Goal: Check status: Check status

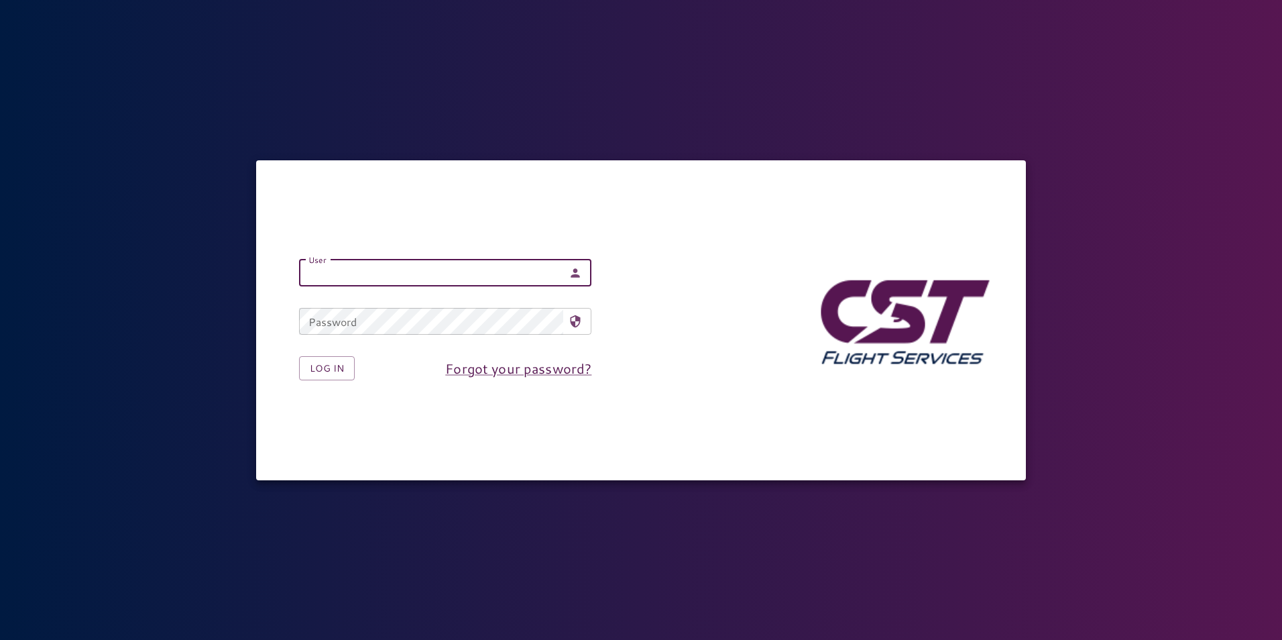
click at [432, 269] on input "User" at bounding box center [431, 272] width 264 height 27
type input "**********"
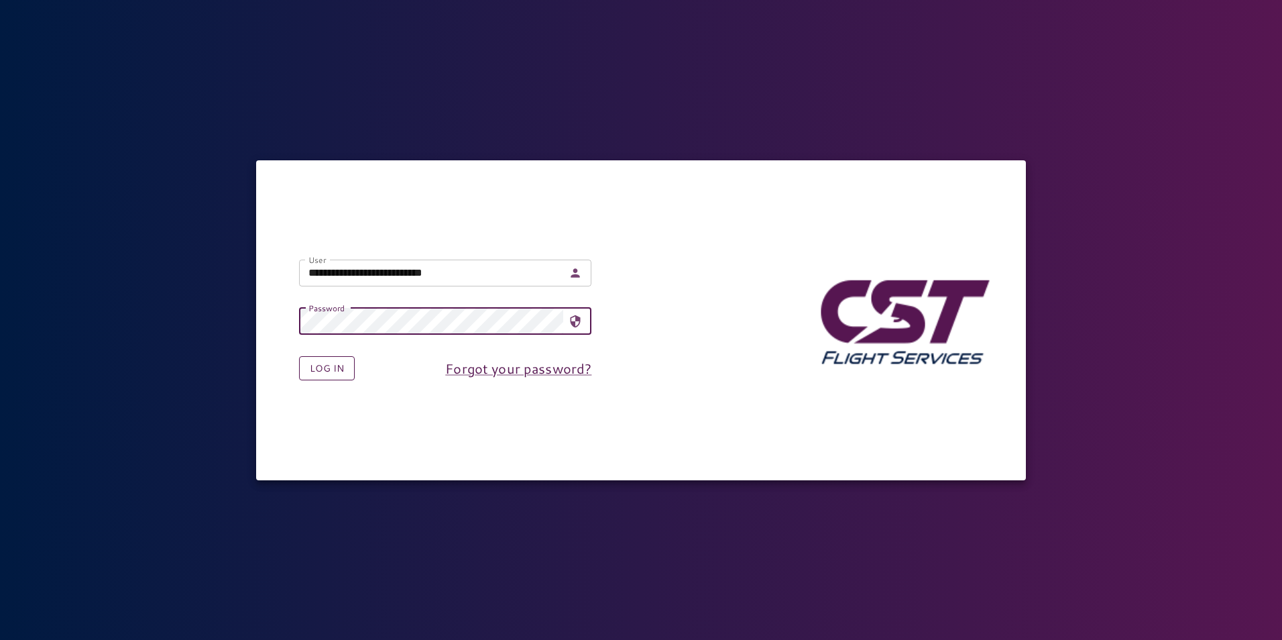
click at [344, 368] on button "Log in" at bounding box center [327, 368] width 56 height 25
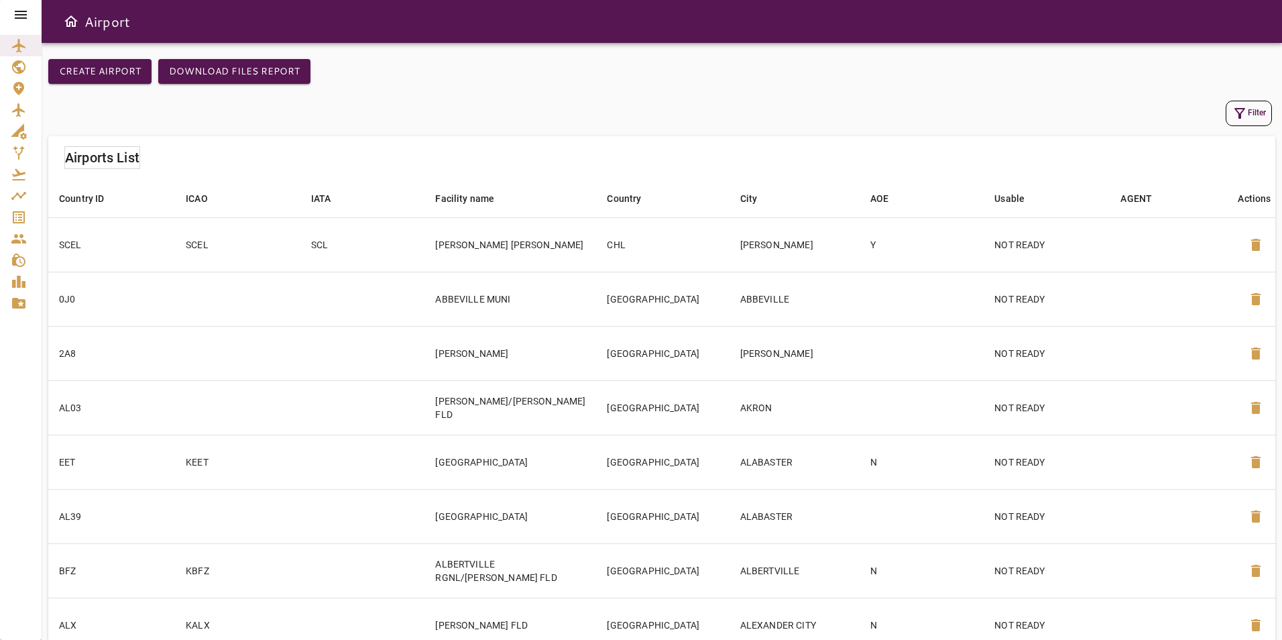
click at [16, 7] on icon at bounding box center [21, 15] width 16 height 16
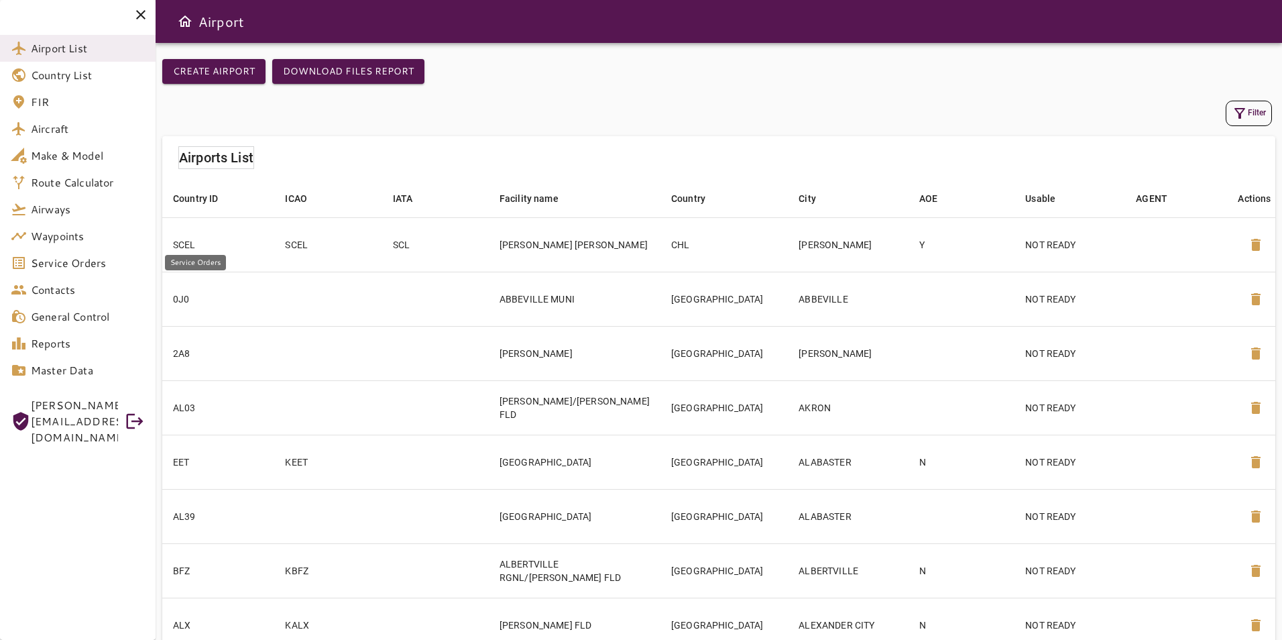
click at [90, 273] on link "Service Orders" at bounding box center [78, 262] width 156 height 27
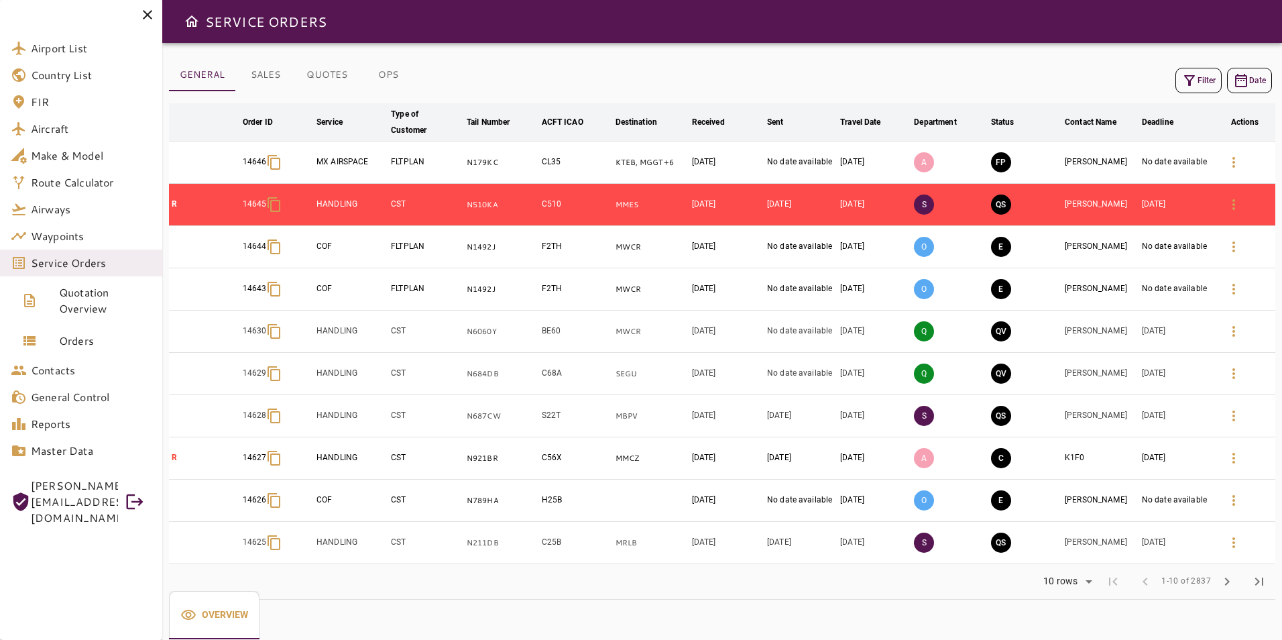
click at [384, 75] on button "OPS" at bounding box center [388, 75] width 60 height 32
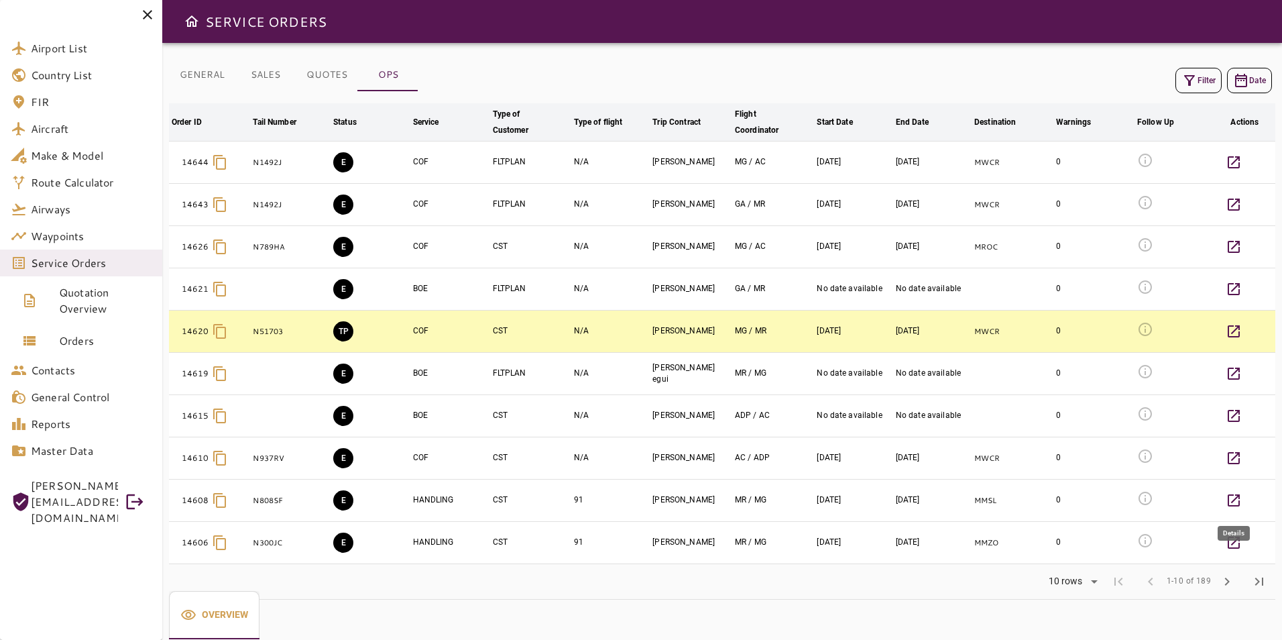
click at [1239, 494] on icon "button" at bounding box center [1233, 500] width 12 height 12
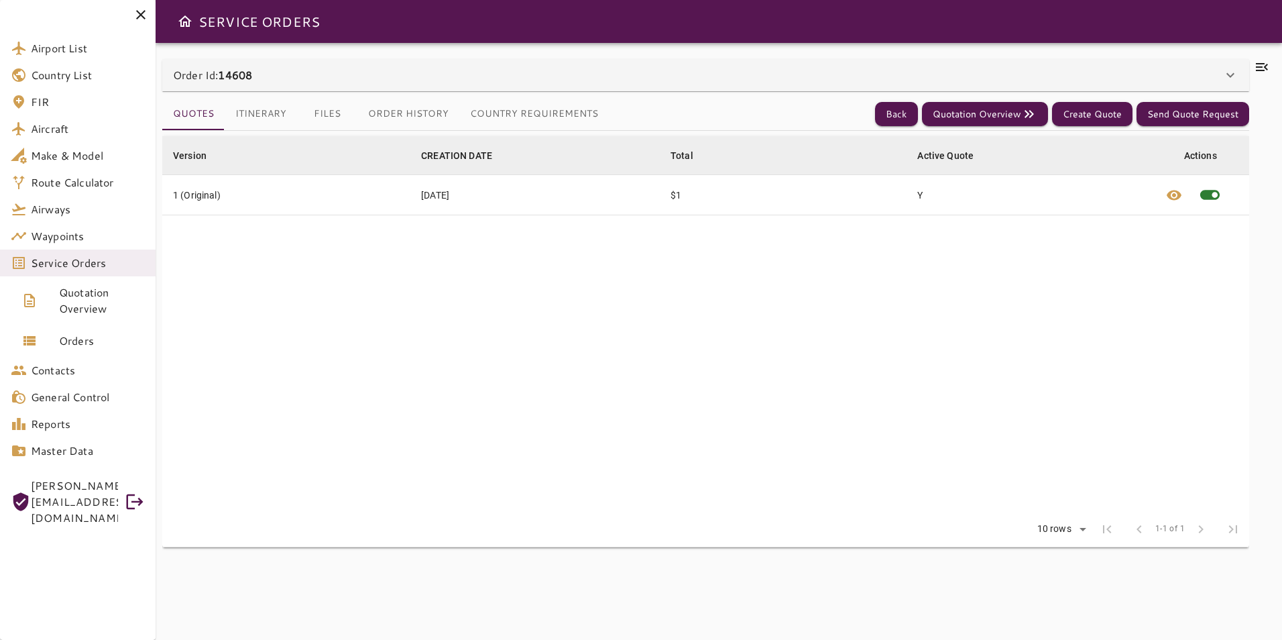
click at [509, 114] on button "Country Requirements" at bounding box center [533, 114] width 149 height 32
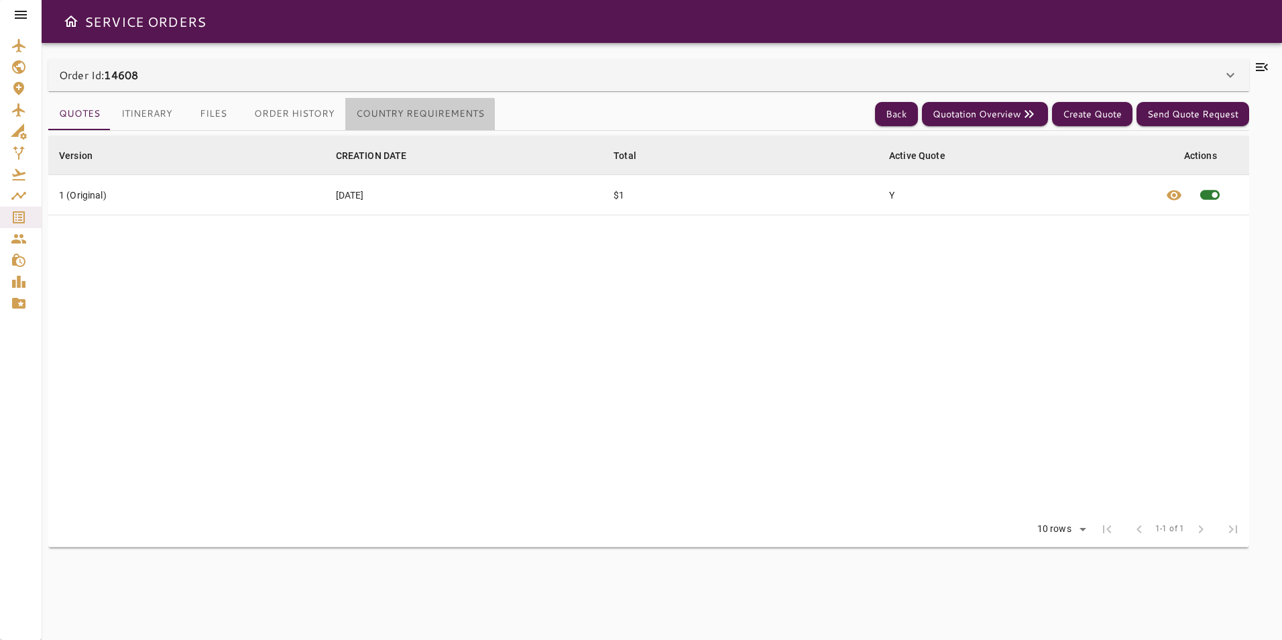
click at [395, 117] on button "Country Requirements" at bounding box center [419, 114] width 149 height 32
click at [126, 115] on button "Itinerary" at bounding box center [147, 114] width 72 height 32
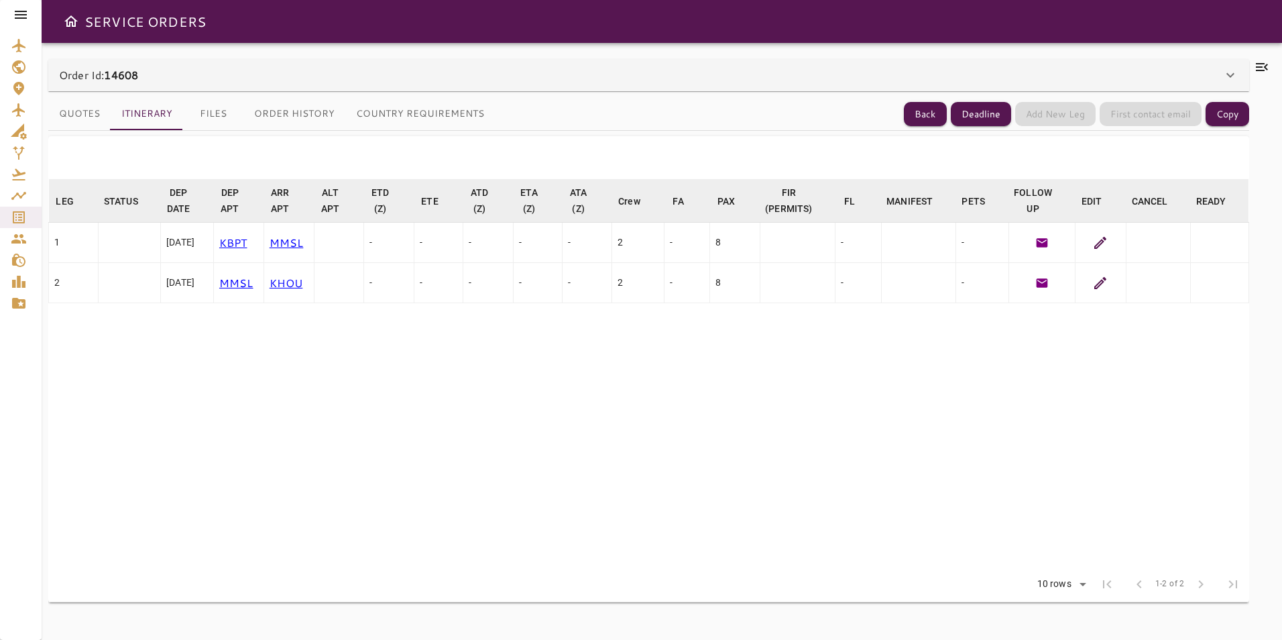
click at [1103, 237] on icon at bounding box center [1100, 243] width 16 height 16
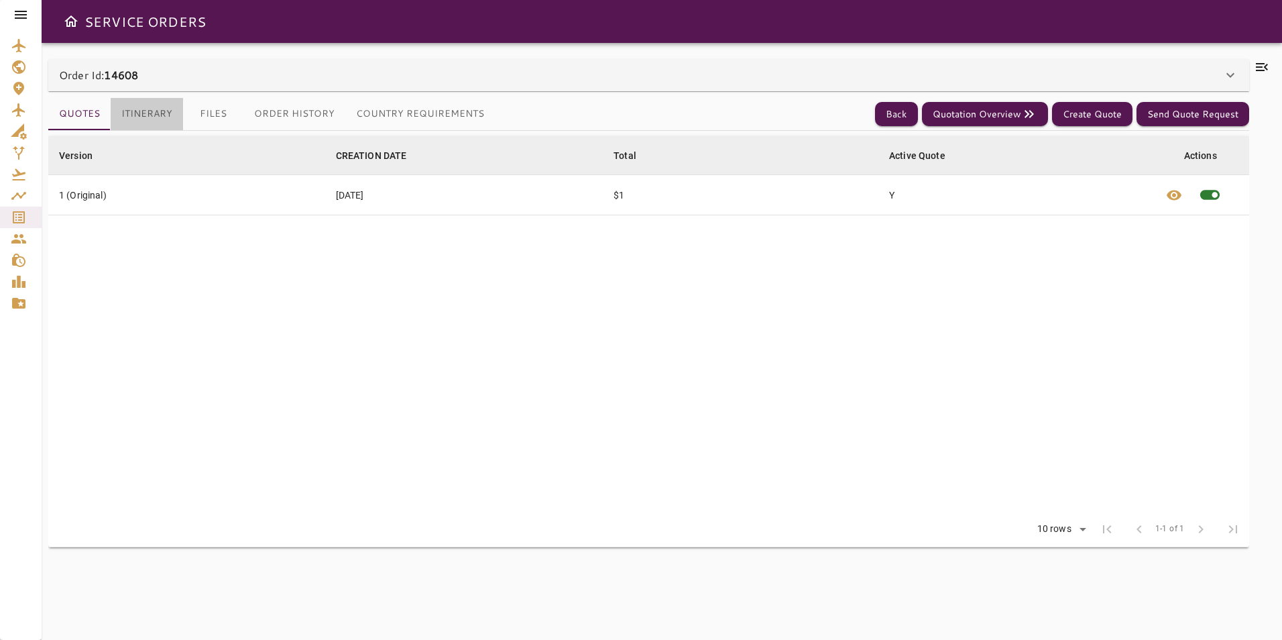
click at [168, 109] on button "Itinerary" at bounding box center [147, 114] width 72 height 32
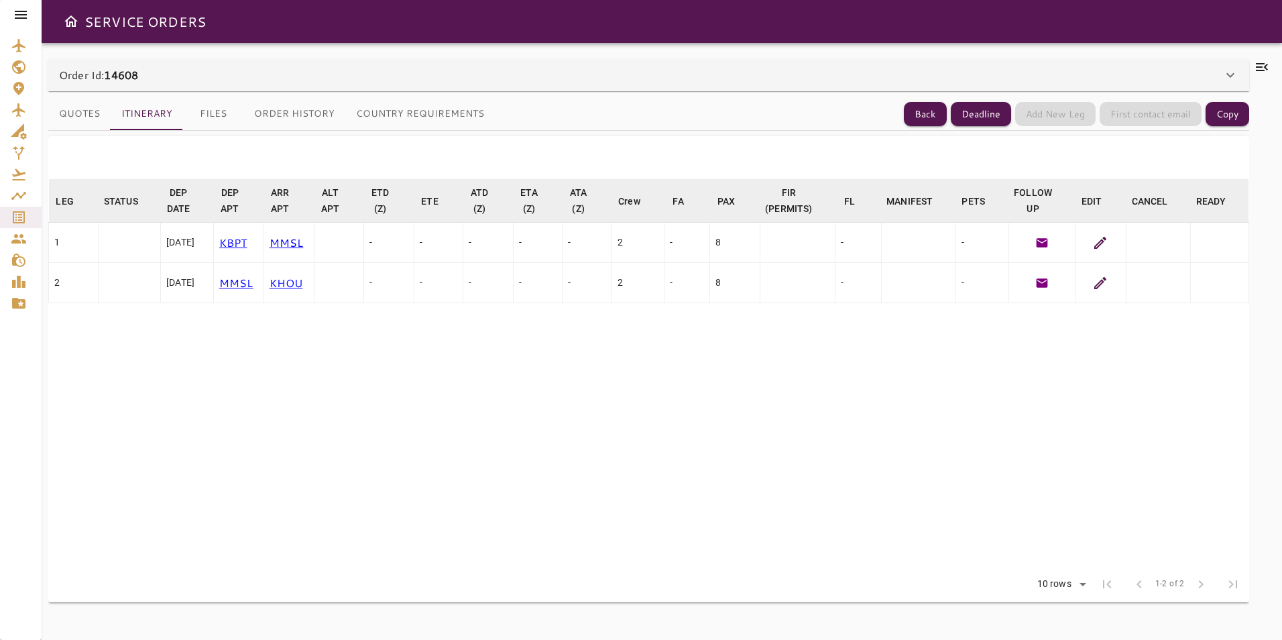
click at [1227, 77] on icon at bounding box center [1230, 75] width 16 height 16
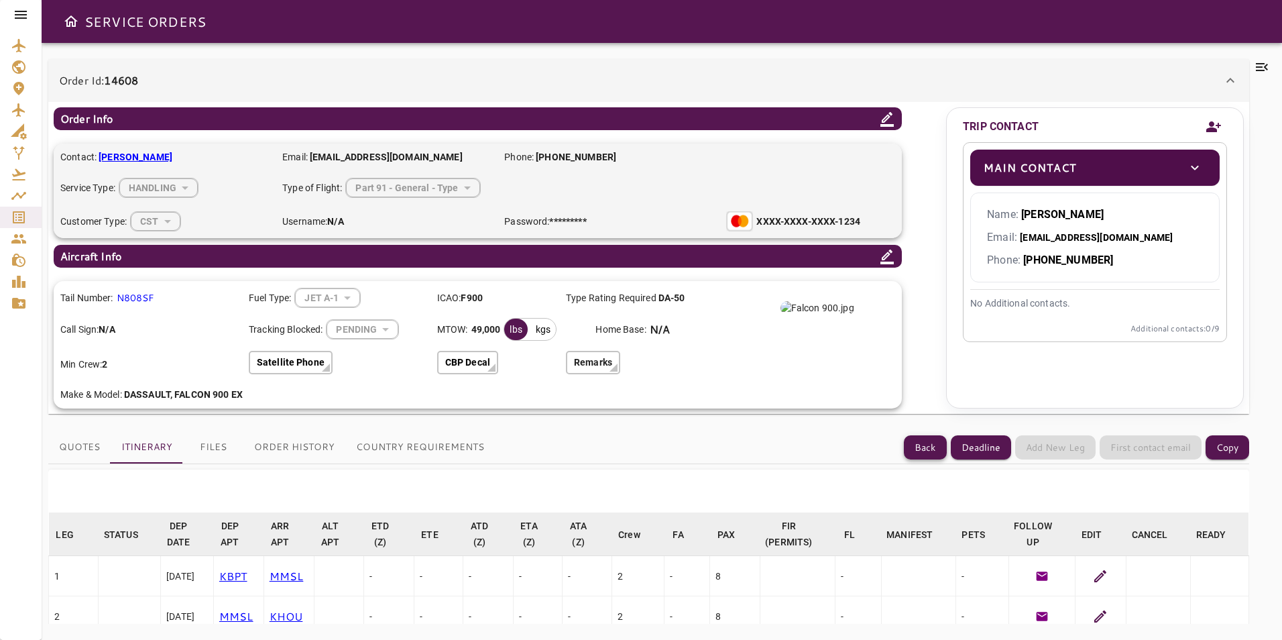
click at [930, 448] on button "Back" at bounding box center [925, 447] width 43 height 25
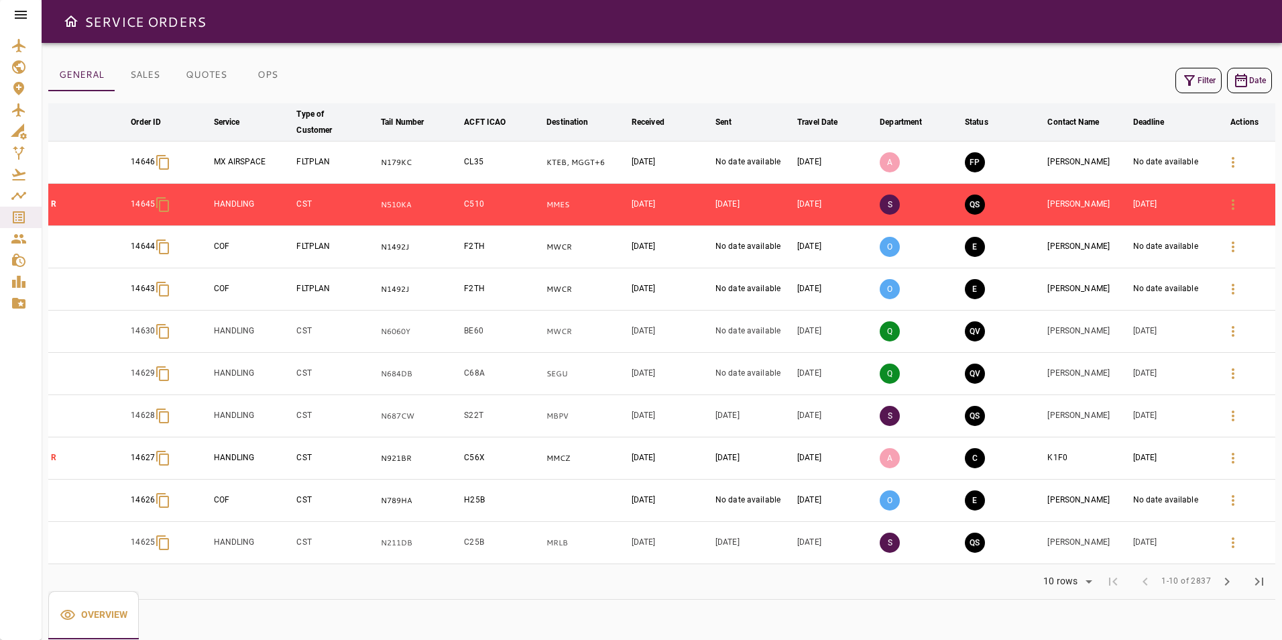
click at [271, 73] on button "OPS" at bounding box center [267, 75] width 60 height 32
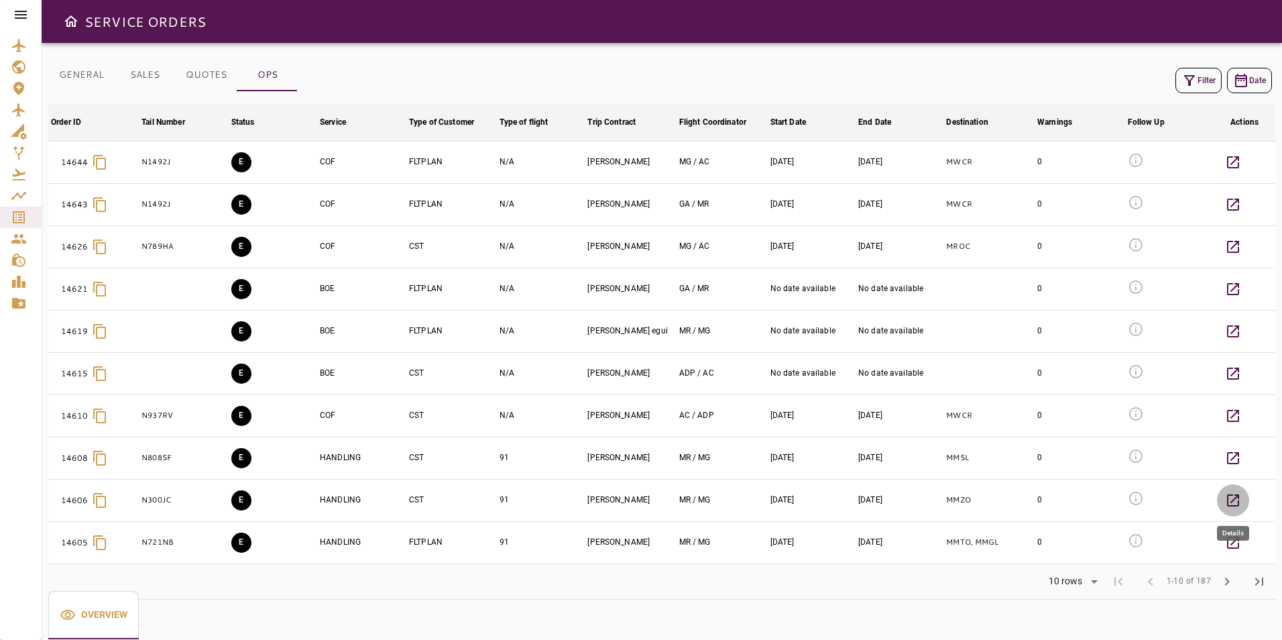
click at [1241, 496] on icon "button" at bounding box center [1233, 500] width 16 height 16
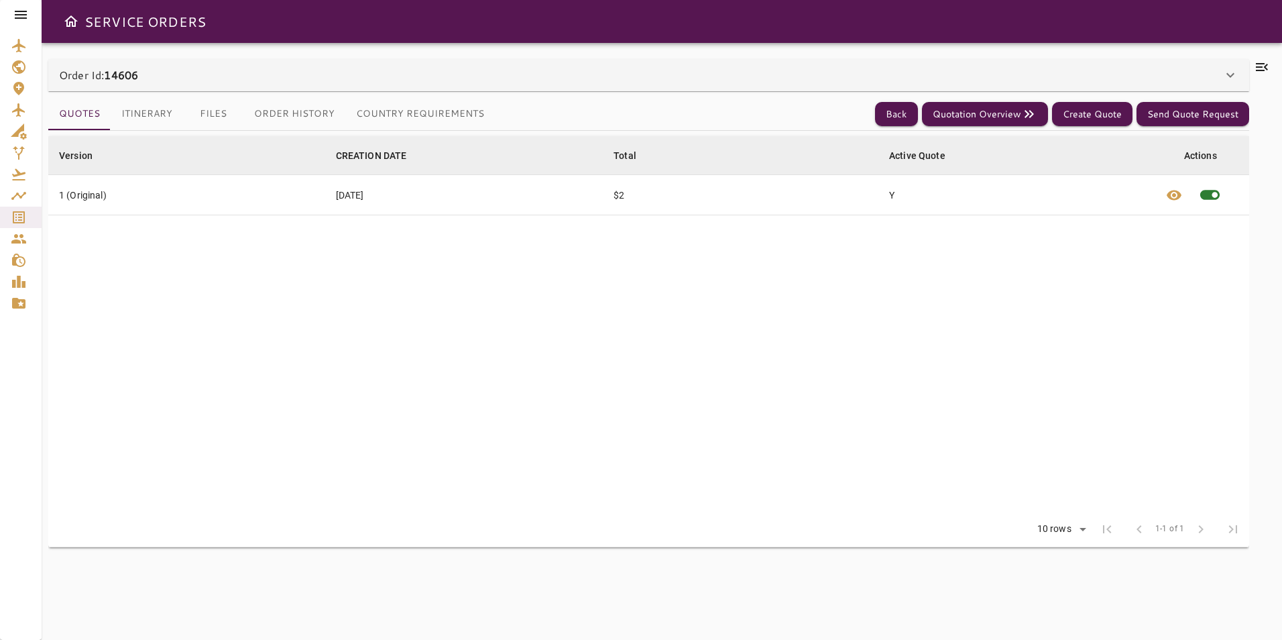
click at [440, 115] on button "Country Requirements" at bounding box center [419, 114] width 149 height 32
click at [159, 115] on button "Itinerary" at bounding box center [147, 114] width 72 height 32
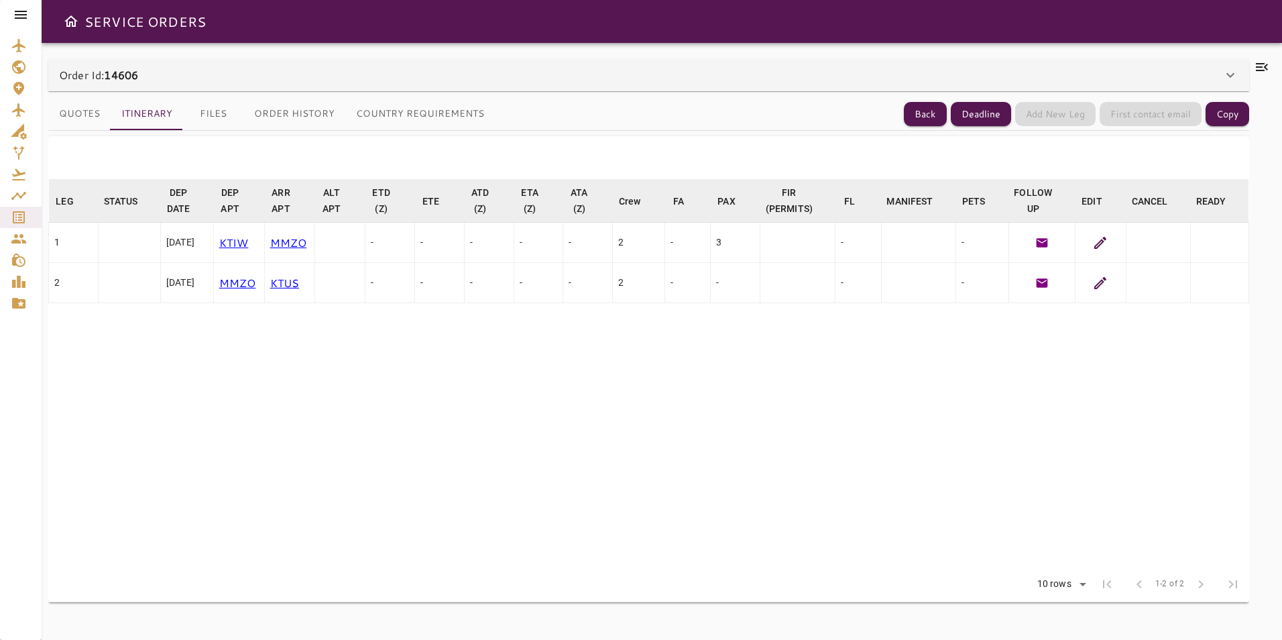
click at [1101, 248] on icon at bounding box center [1100, 243] width 16 height 16
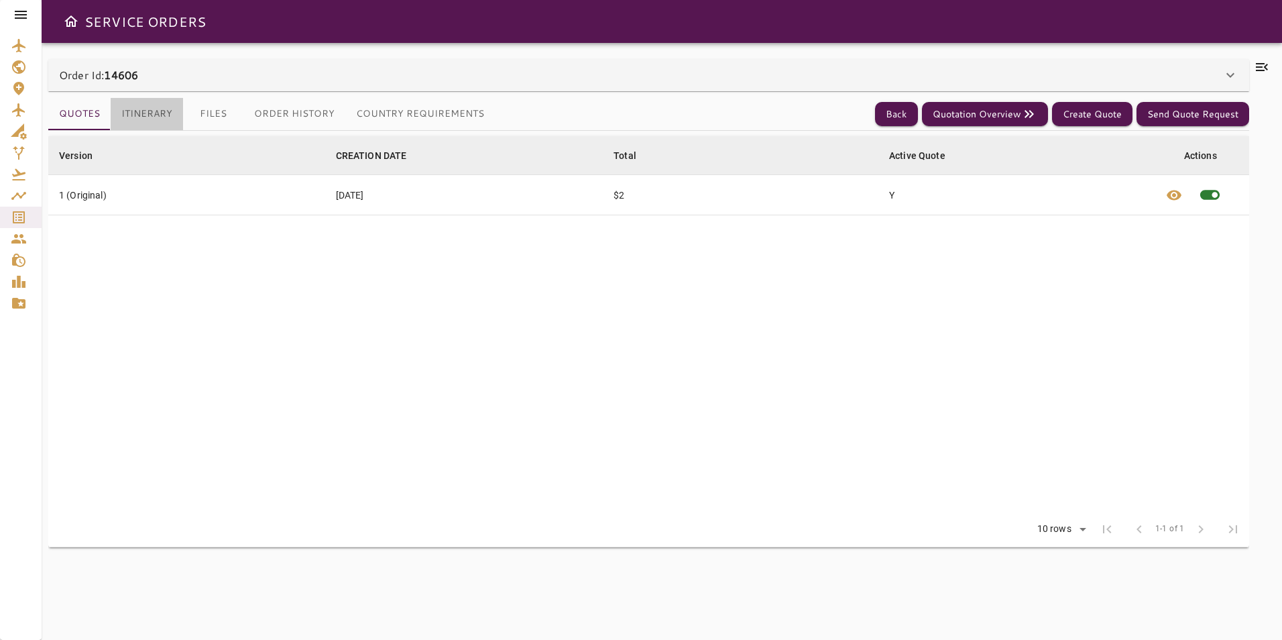
click at [141, 113] on button "Itinerary" at bounding box center [147, 114] width 72 height 32
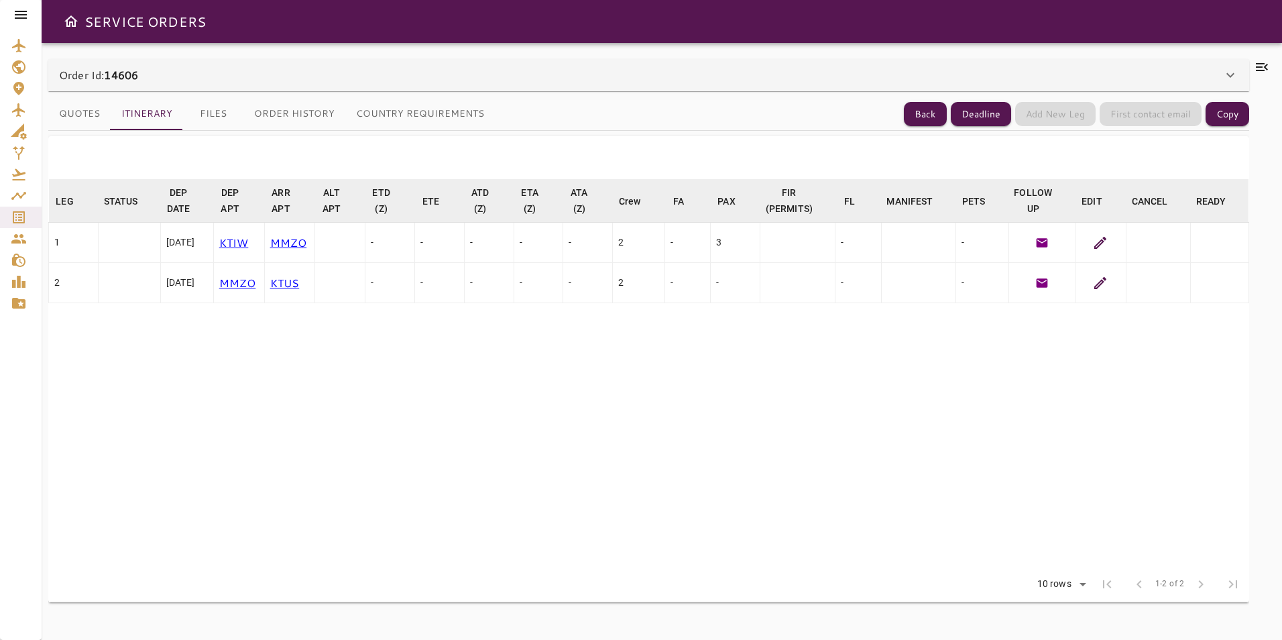
click at [1104, 284] on icon at bounding box center [1100, 283] width 16 height 16
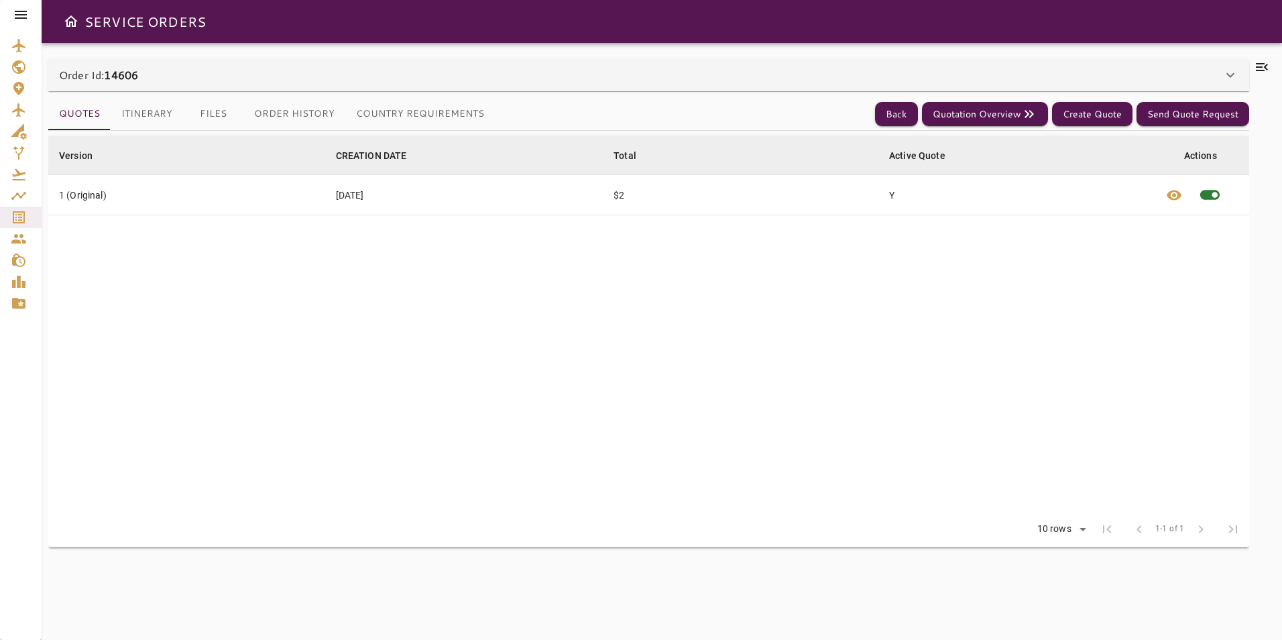
click at [173, 105] on button "Itinerary" at bounding box center [147, 114] width 72 height 32
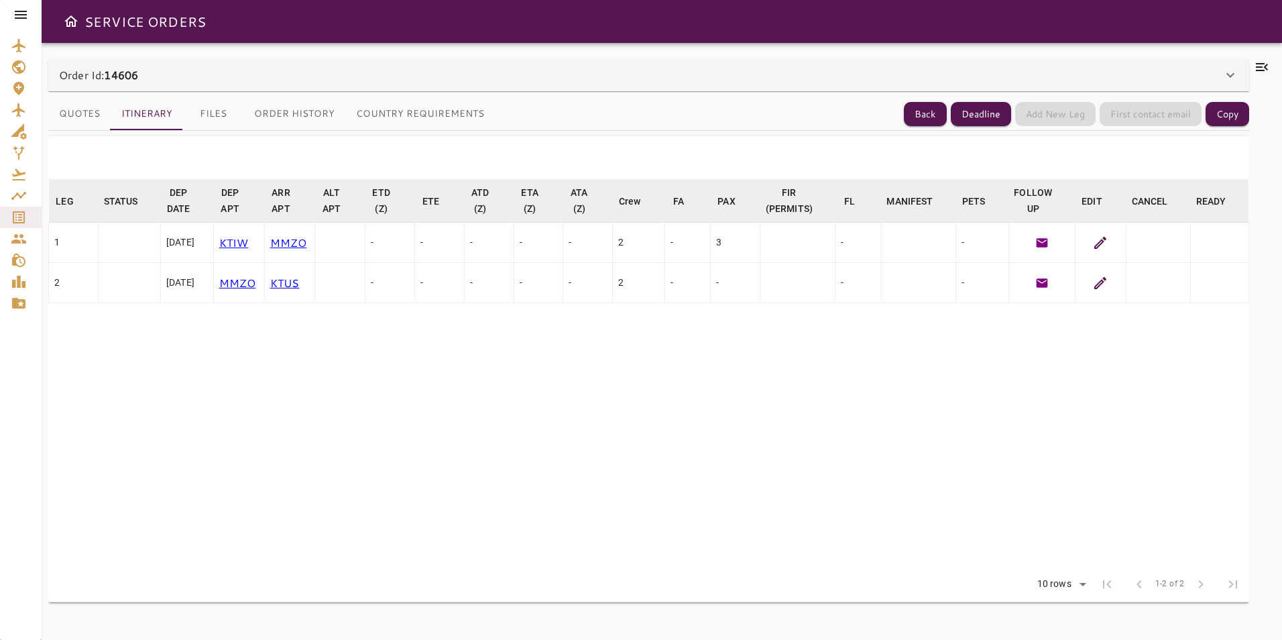
click at [1107, 281] on icon at bounding box center [1100, 283] width 16 height 16
click at [1230, 76] on icon at bounding box center [1230, 75] width 8 height 5
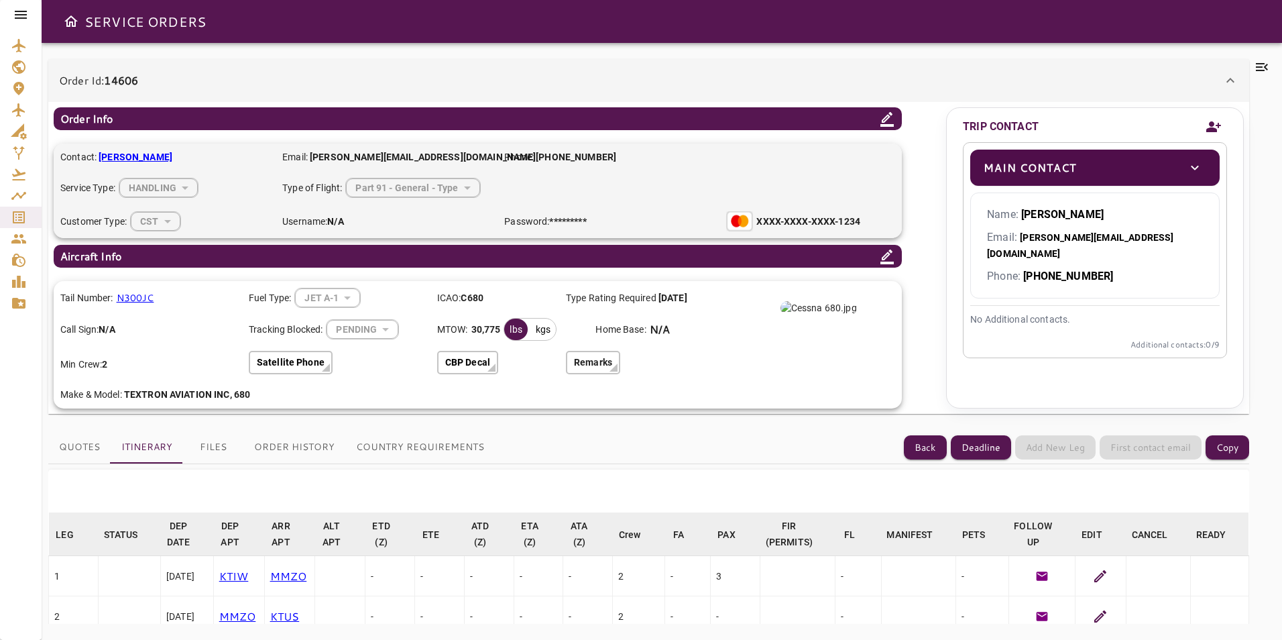
click at [145, 298] on p "N300JC" at bounding box center [136, 298] width 38 height 14
click at [171, 156] on b "steven Rosengren" at bounding box center [136, 156] width 74 height 11
click at [203, 459] on button "Files" at bounding box center [213, 447] width 60 height 32
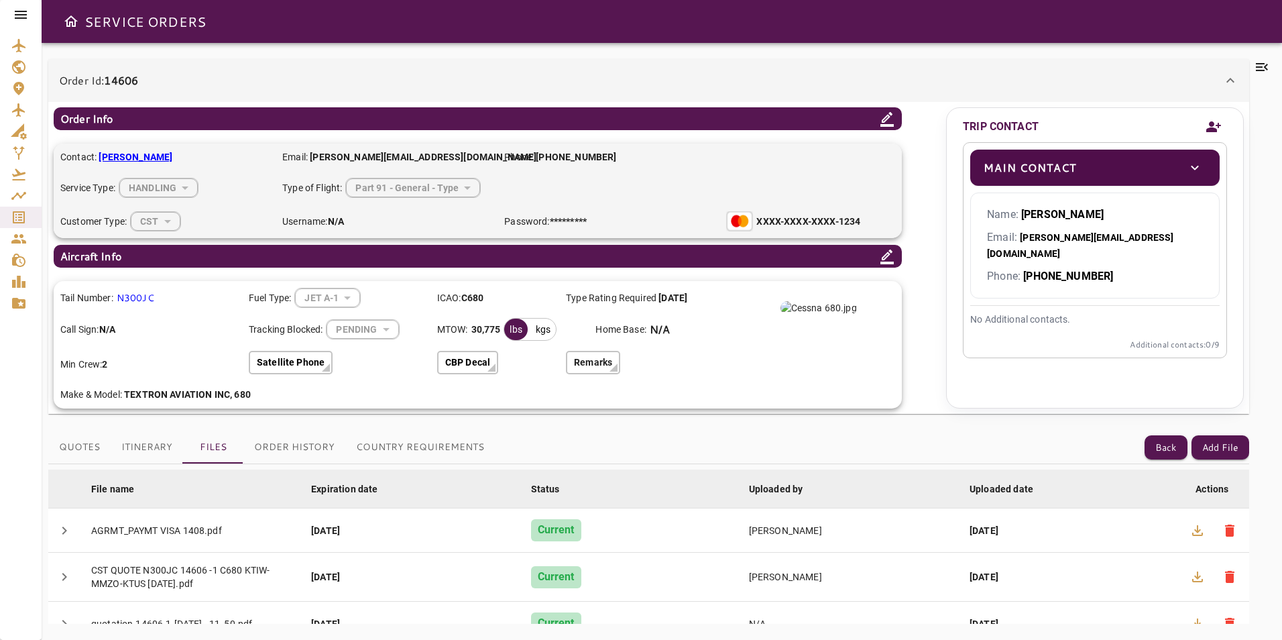
click at [157, 457] on button "Itinerary" at bounding box center [147, 447] width 72 height 32
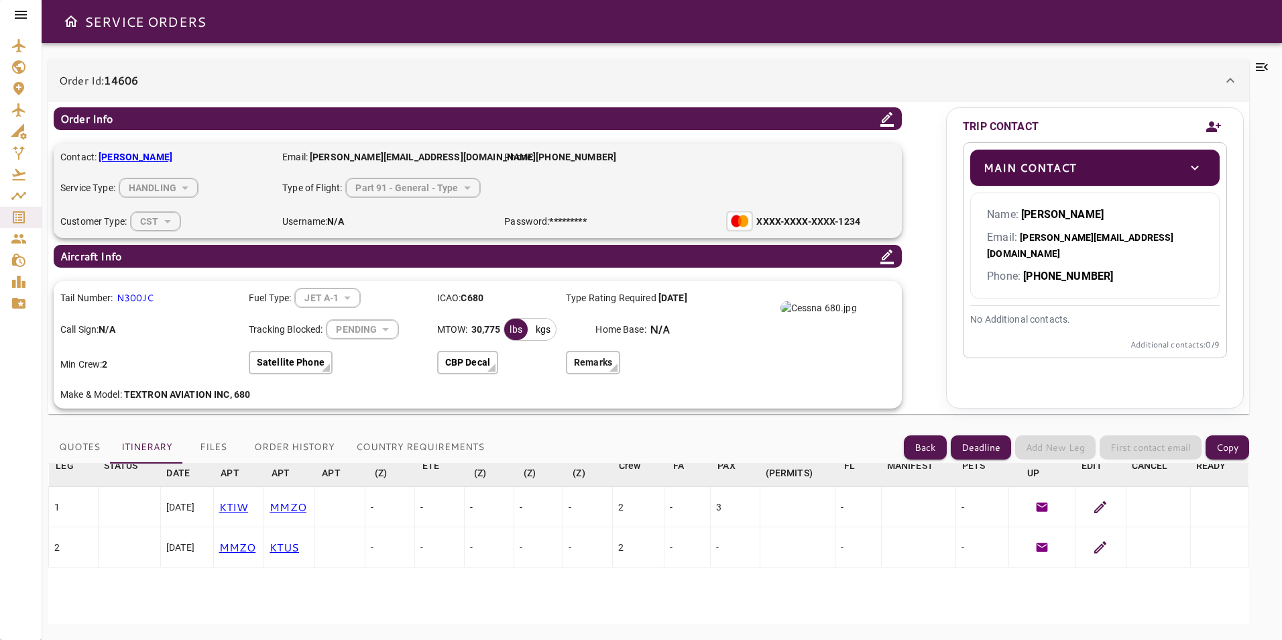
scroll to position [54, 0]
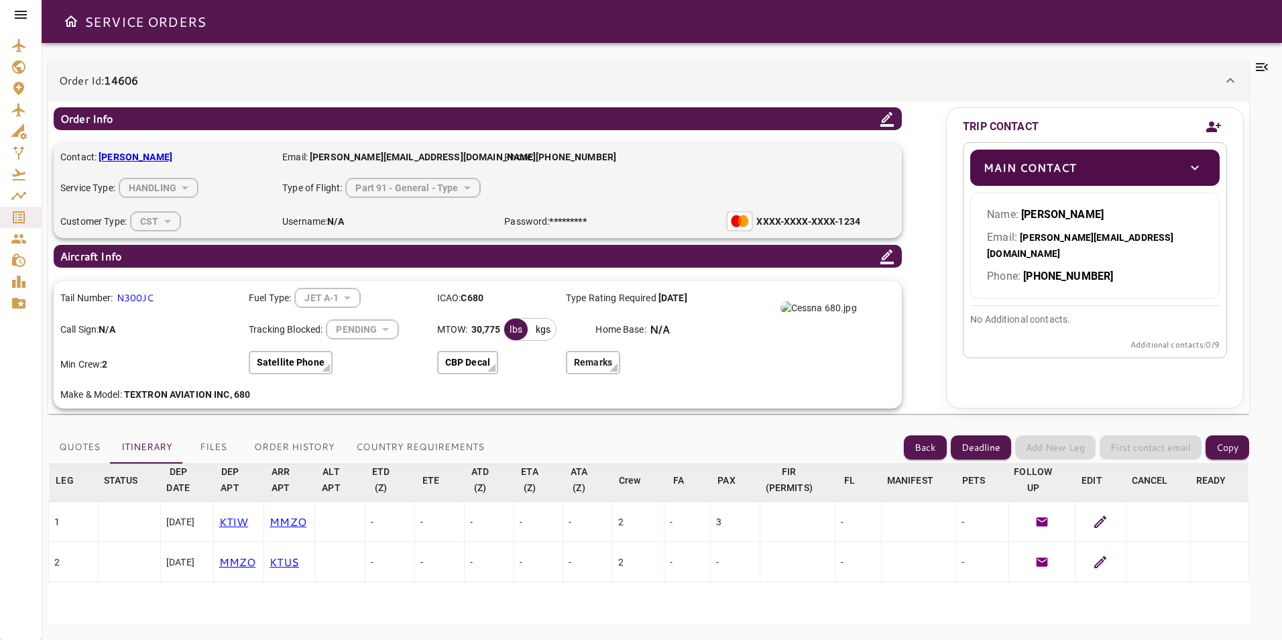
click at [649, 161] on div "Phone: +1 425 224 3827" at bounding box center [643, 157] width 278 height 14
drag, startPoint x: 630, startPoint y: 152, endPoint x: 499, endPoint y: 156, distance: 131.4
click at [499, 156] on div "Contact: steven Rosengren Email: steven@aeriusmanagement.com Phone: +1 425 224 …" at bounding box center [478, 190] width 848 height 95
drag, startPoint x: 524, startPoint y: 560, endPoint x: 551, endPoint y: 560, distance: 27.5
click at [551, 560] on div "-" at bounding box center [539, 561] width 38 height 13
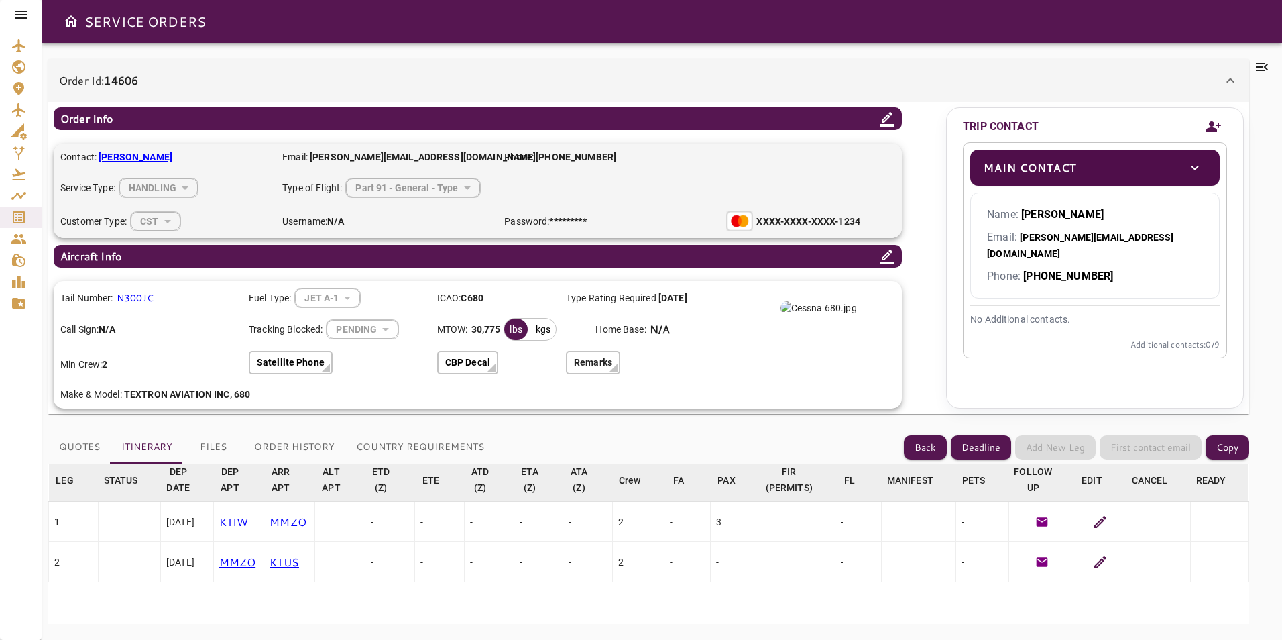
drag, startPoint x: 551, startPoint y: 560, endPoint x: 558, endPoint y: 614, distance: 54.8
click at [558, 614] on table "LEG arrow_downward STATUS arrow_downward DEP DATE arrow_downward DEP APT arrow_…" at bounding box center [648, 651] width 1201 height 387
click at [1095, 519] on icon at bounding box center [1100, 521] width 16 height 16
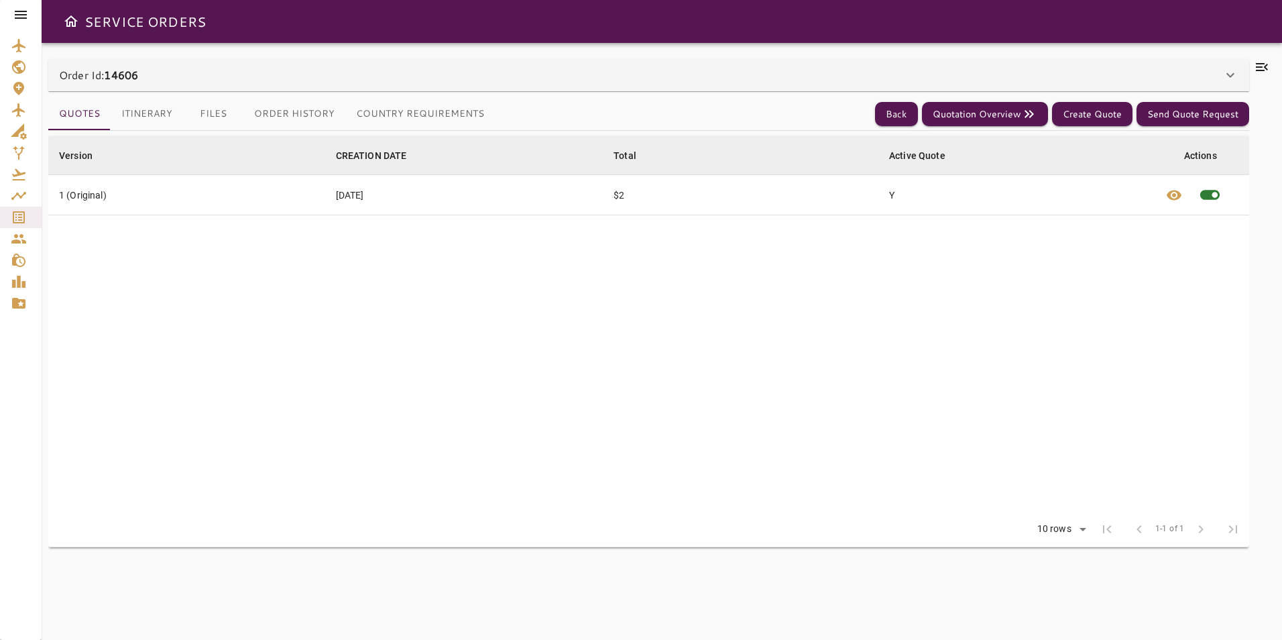
click at [170, 119] on button "Itinerary" at bounding box center [147, 114] width 72 height 32
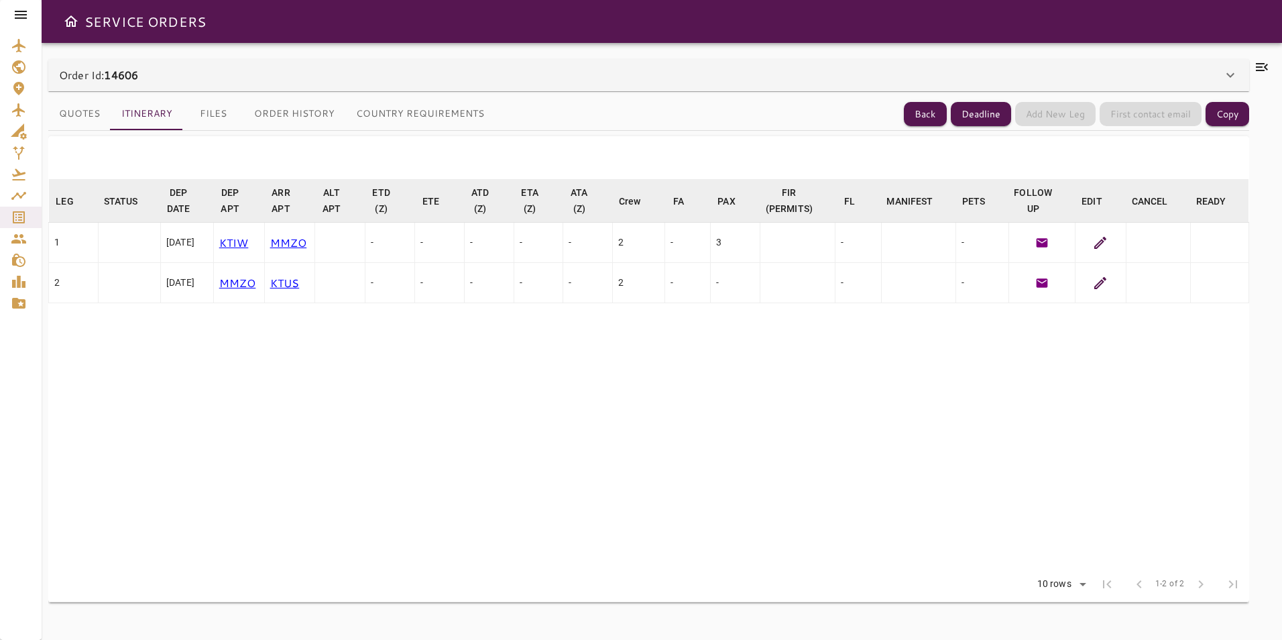
click at [1231, 69] on icon at bounding box center [1230, 75] width 16 height 16
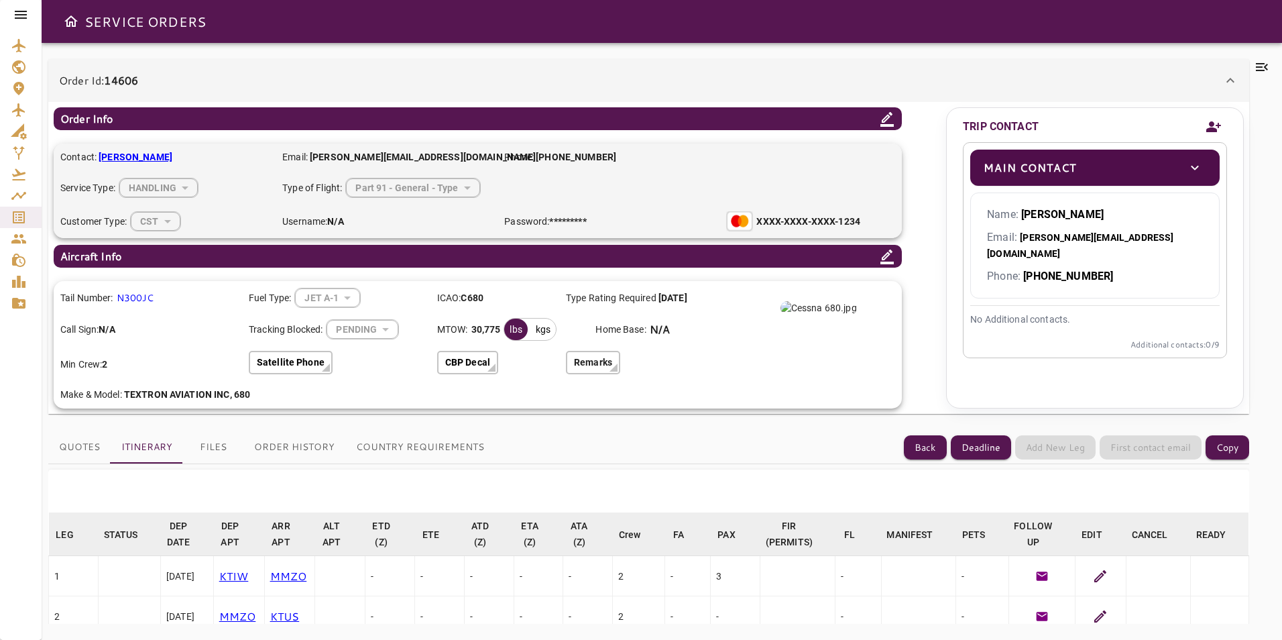
click at [813, 314] on img at bounding box center [818, 307] width 76 height 13
click at [540, 332] on div "kgs" at bounding box center [542, 328] width 25 height 21
drag, startPoint x: 540, startPoint y: 332, endPoint x: 522, endPoint y: 328, distance: 17.9
click at [522, 328] on div "lbs" at bounding box center [515, 328] width 23 height 21
click at [547, 333] on div "kgs" at bounding box center [542, 328] width 25 height 21
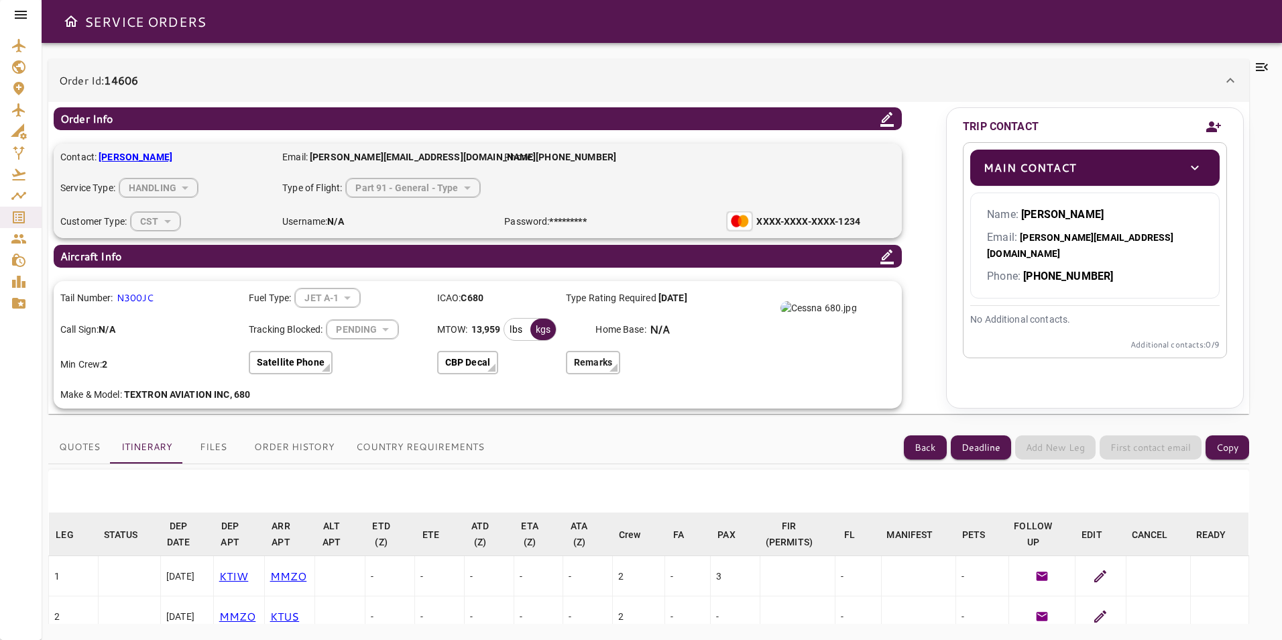
click at [385, 330] on div "PENDING" at bounding box center [362, 329] width 72 height 36
click at [886, 259] on icon at bounding box center [887, 256] width 16 height 16
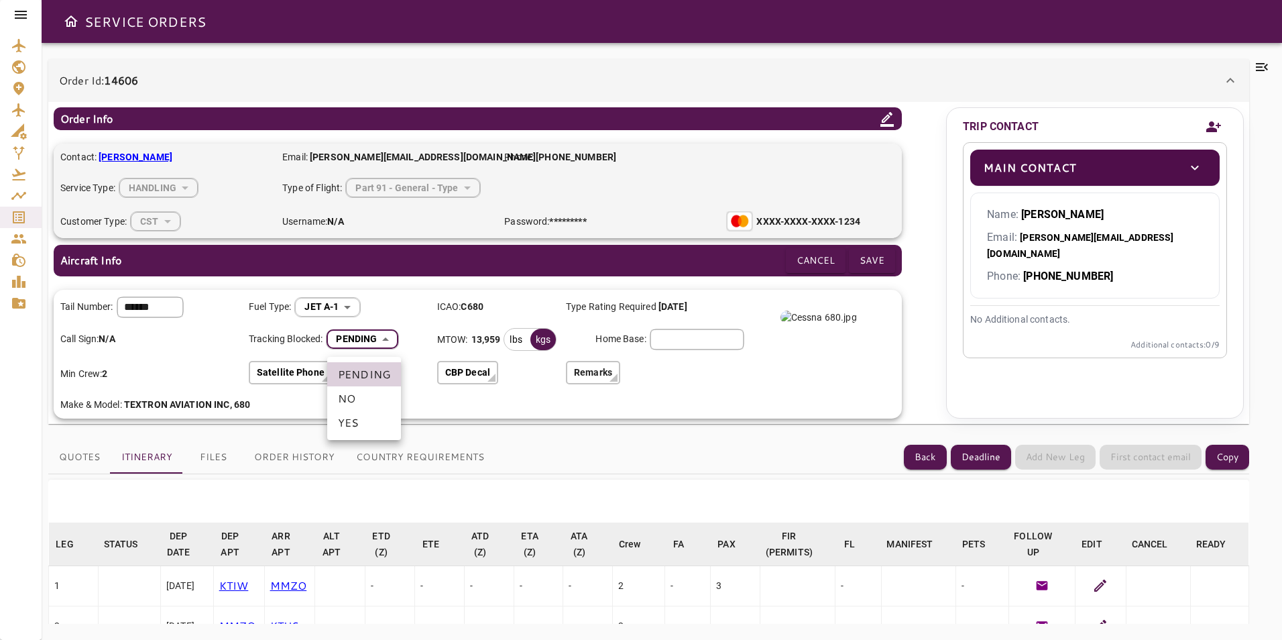
click at [378, 338] on body "**********" at bounding box center [641, 320] width 1282 height 640
click at [370, 421] on li "YES" at bounding box center [364, 422] width 74 height 24
type input "*"
click at [867, 262] on button "Save" at bounding box center [872, 260] width 46 height 25
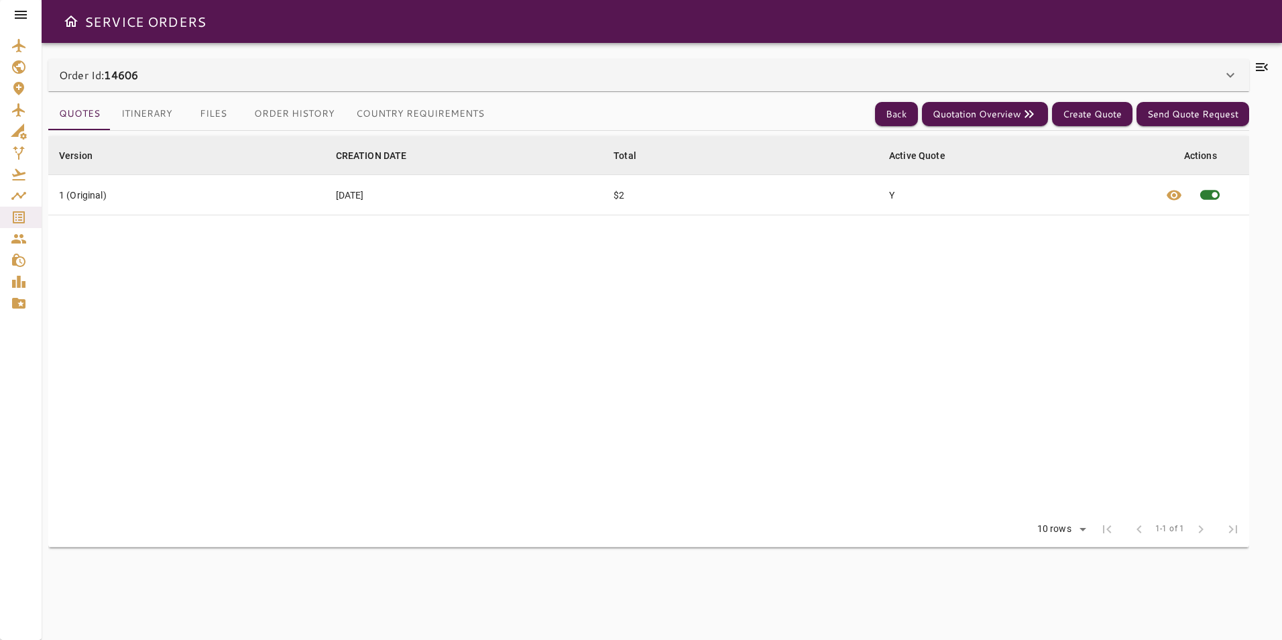
click at [164, 123] on button "Itinerary" at bounding box center [147, 114] width 72 height 32
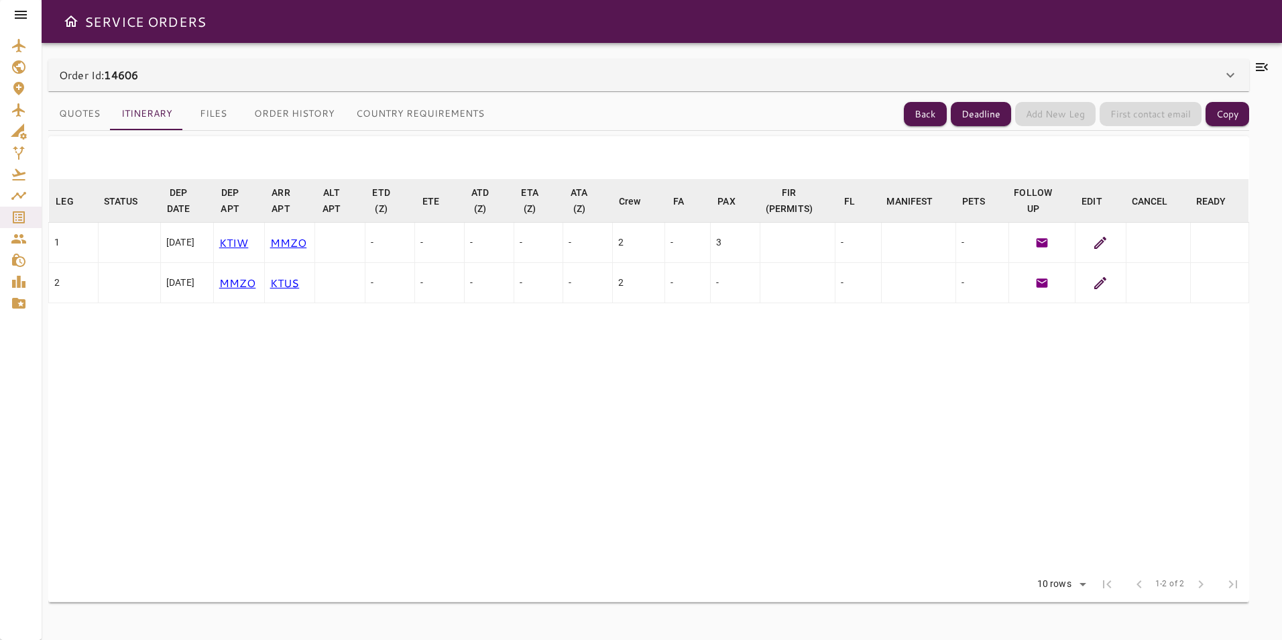
click at [1229, 72] on icon at bounding box center [1230, 75] width 16 height 16
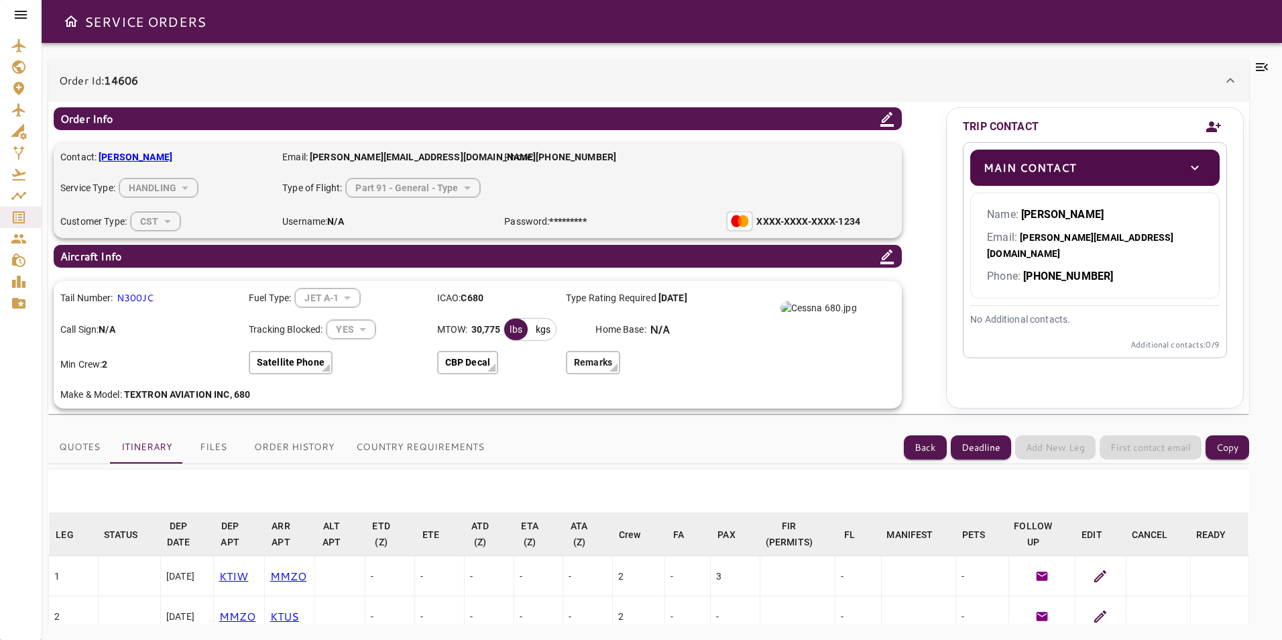
click at [365, 326] on div "YES" at bounding box center [350, 329] width 48 height 36
click at [357, 329] on div "YES" at bounding box center [350, 329] width 48 height 36
click at [884, 259] on icon at bounding box center [886, 256] width 13 height 15
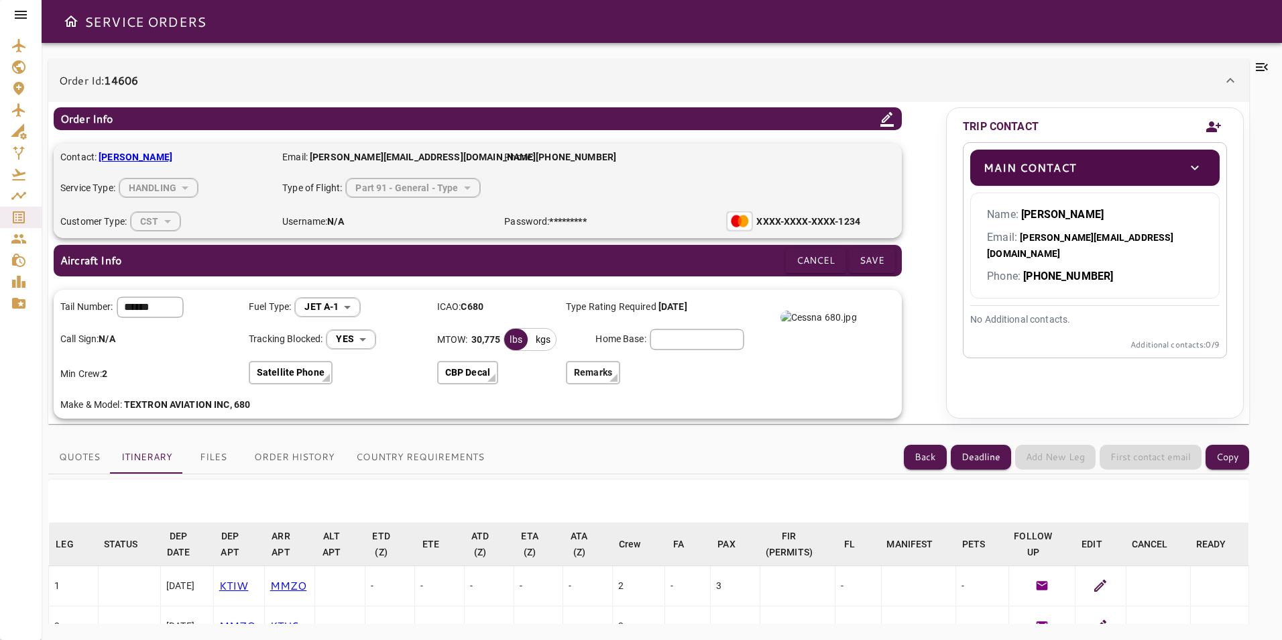
click at [368, 343] on body "**********" at bounding box center [641, 320] width 1282 height 640
click at [355, 395] on li "NO" at bounding box center [352, 398] width 74 height 24
type input "*"
click at [596, 373] on p "Remarks" at bounding box center [593, 372] width 38 height 14
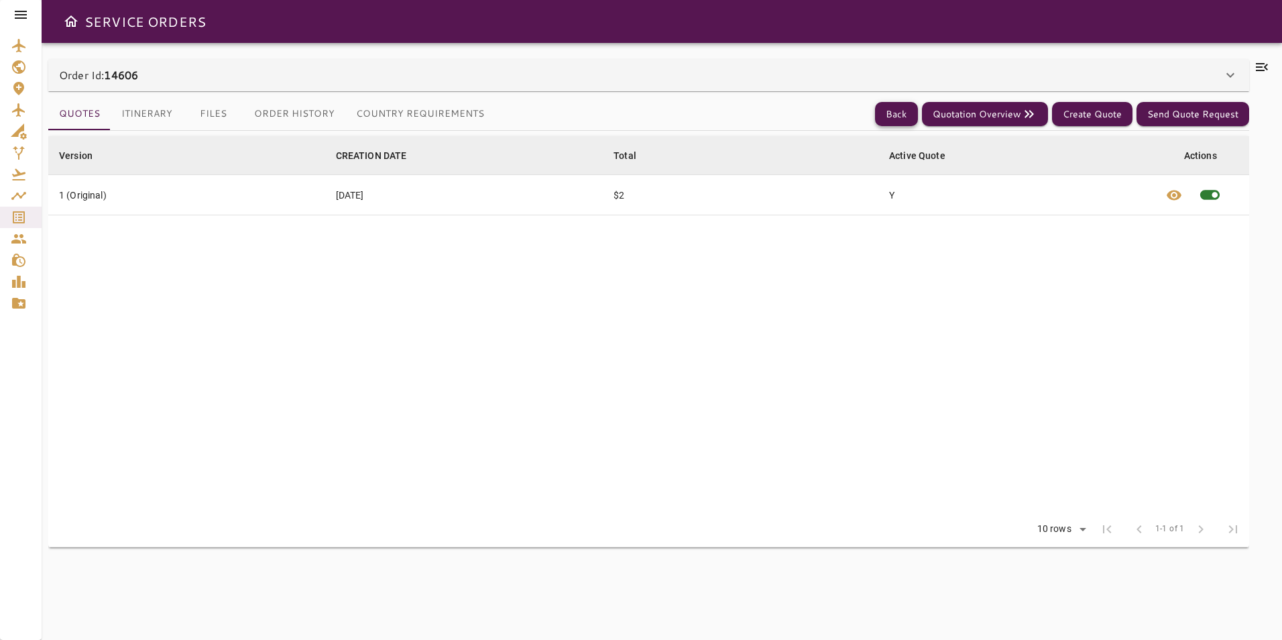
click at [908, 119] on button "Back" at bounding box center [896, 114] width 43 height 25
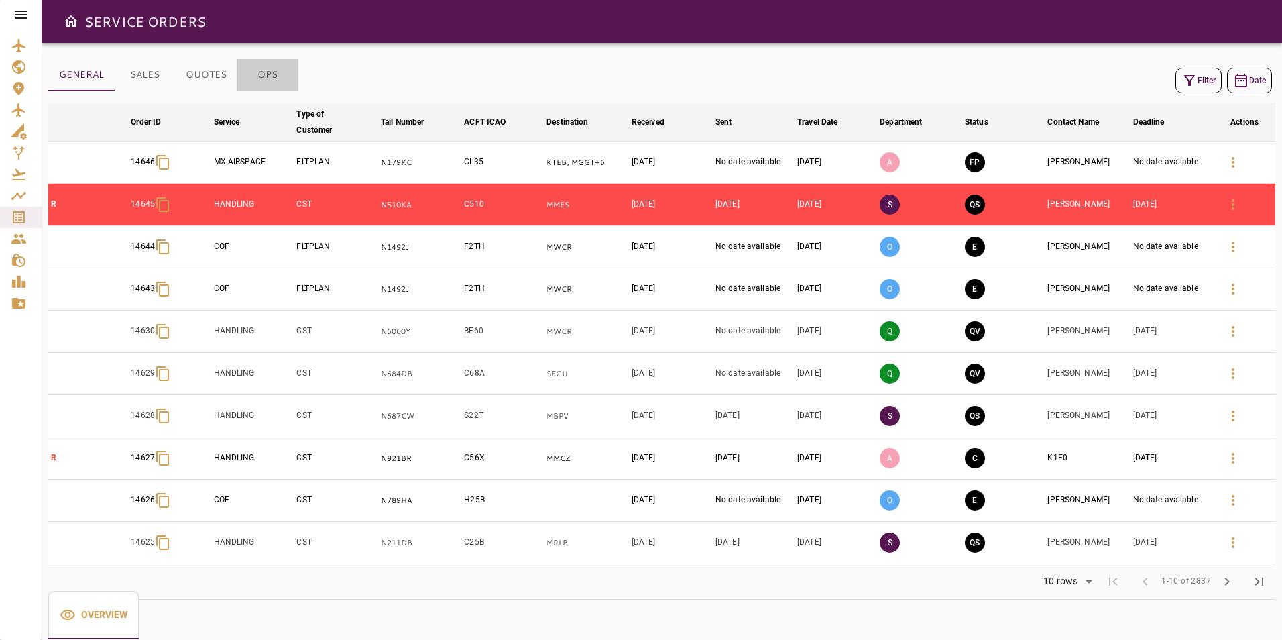
drag, startPoint x: 270, startPoint y: 80, endPoint x: 280, endPoint y: 74, distance: 11.5
click at [273, 80] on button "OPS" at bounding box center [267, 75] width 60 height 32
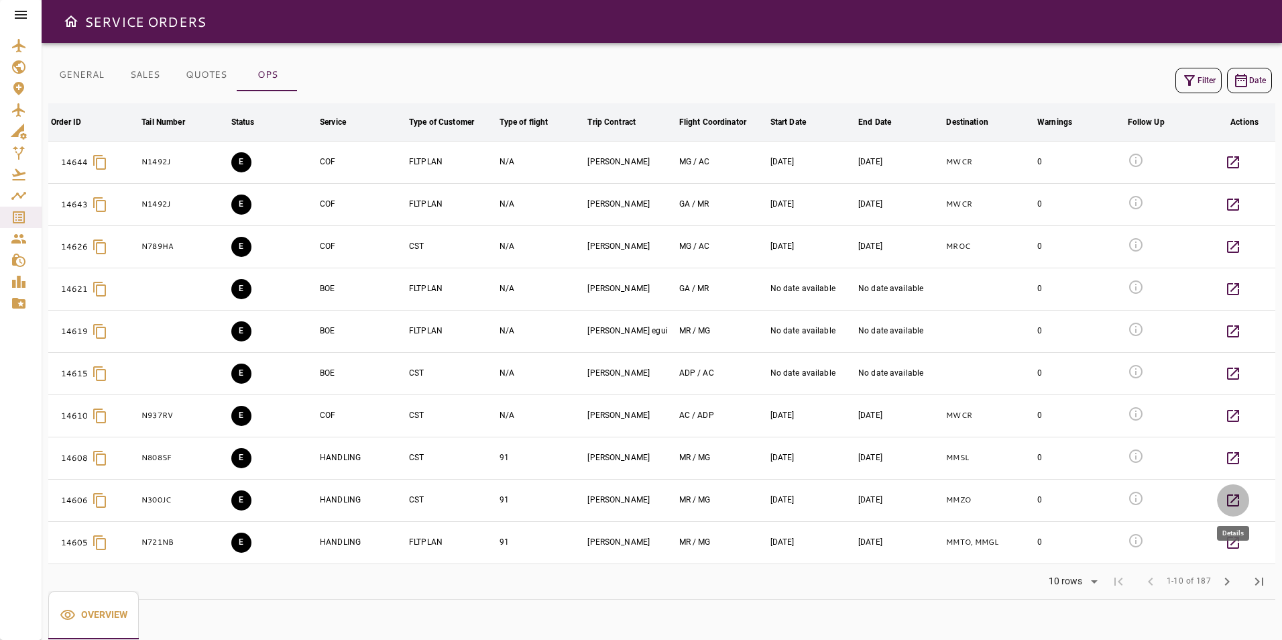
click at [1228, 501] on icon "button" at bounding box center [1233, 500] width 12 height 12
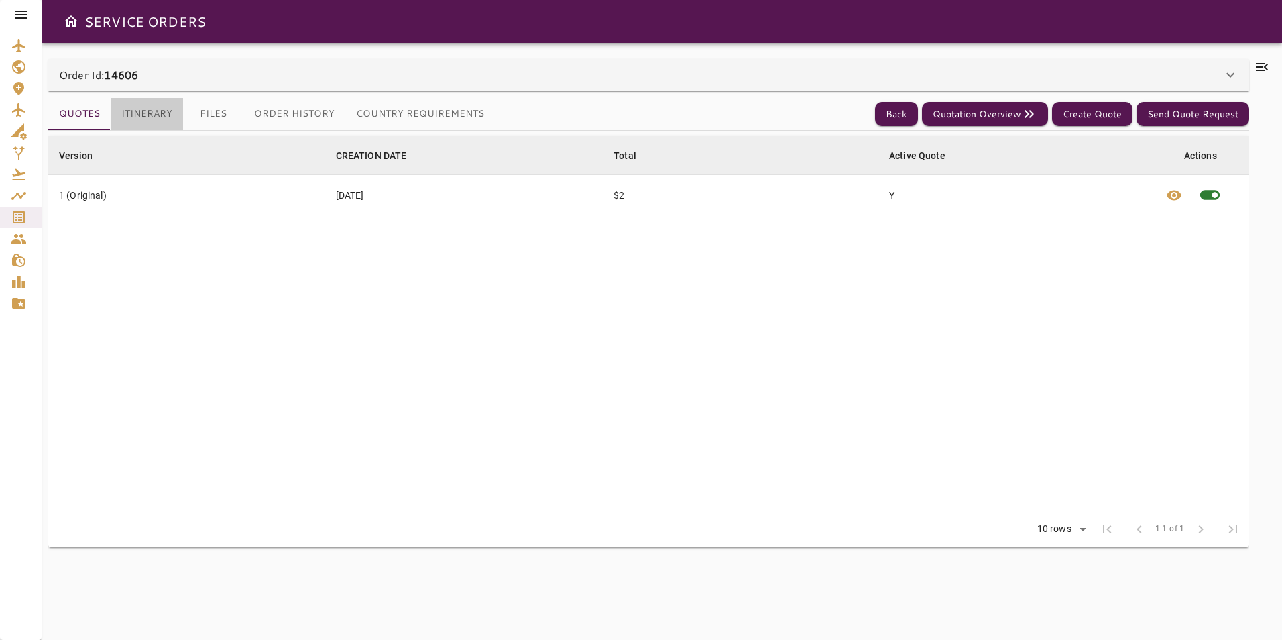
click at [135, 117] on button "Itinerary" at bounding box center [147, 114] width 72 height 32
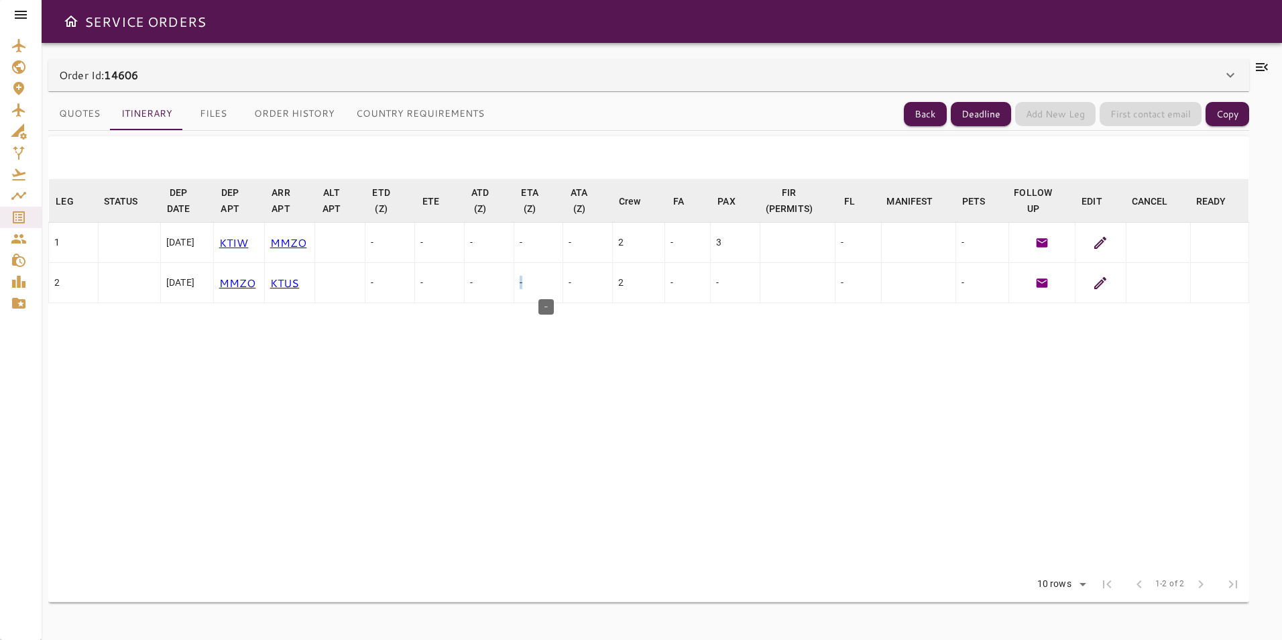
drag, startPoint x: 524, startPoint y: 284, endPoint x: 556, endPoint y: 279, distance: 32.6
click at [556, 279] on td "-" at bounding box center [538, 283] width 50 height 40
